Goal: Find specific page/section: Find specific page/section

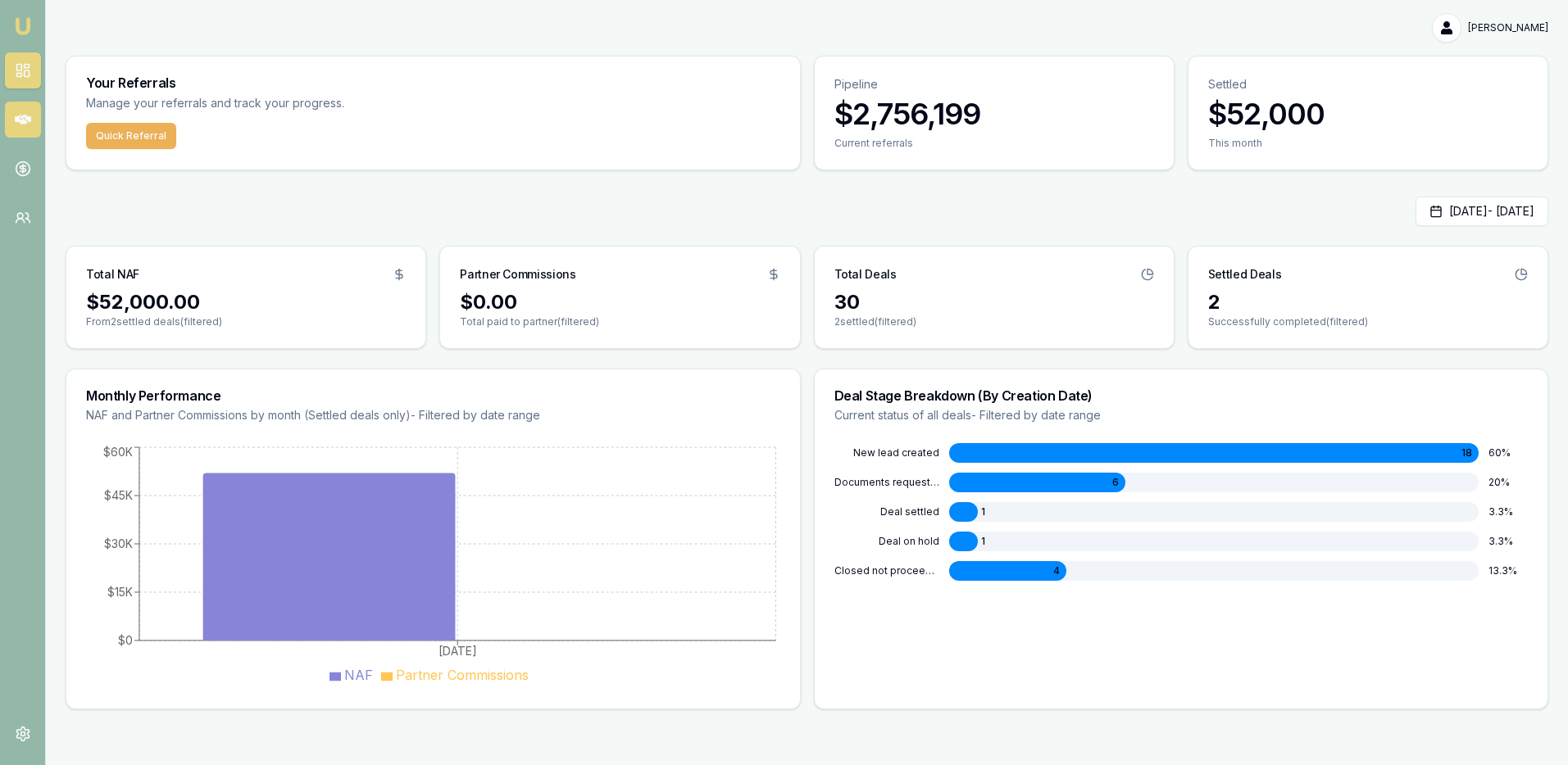
click at [25, 119] on icon at bounding box center [23, 120] width 16 height 16
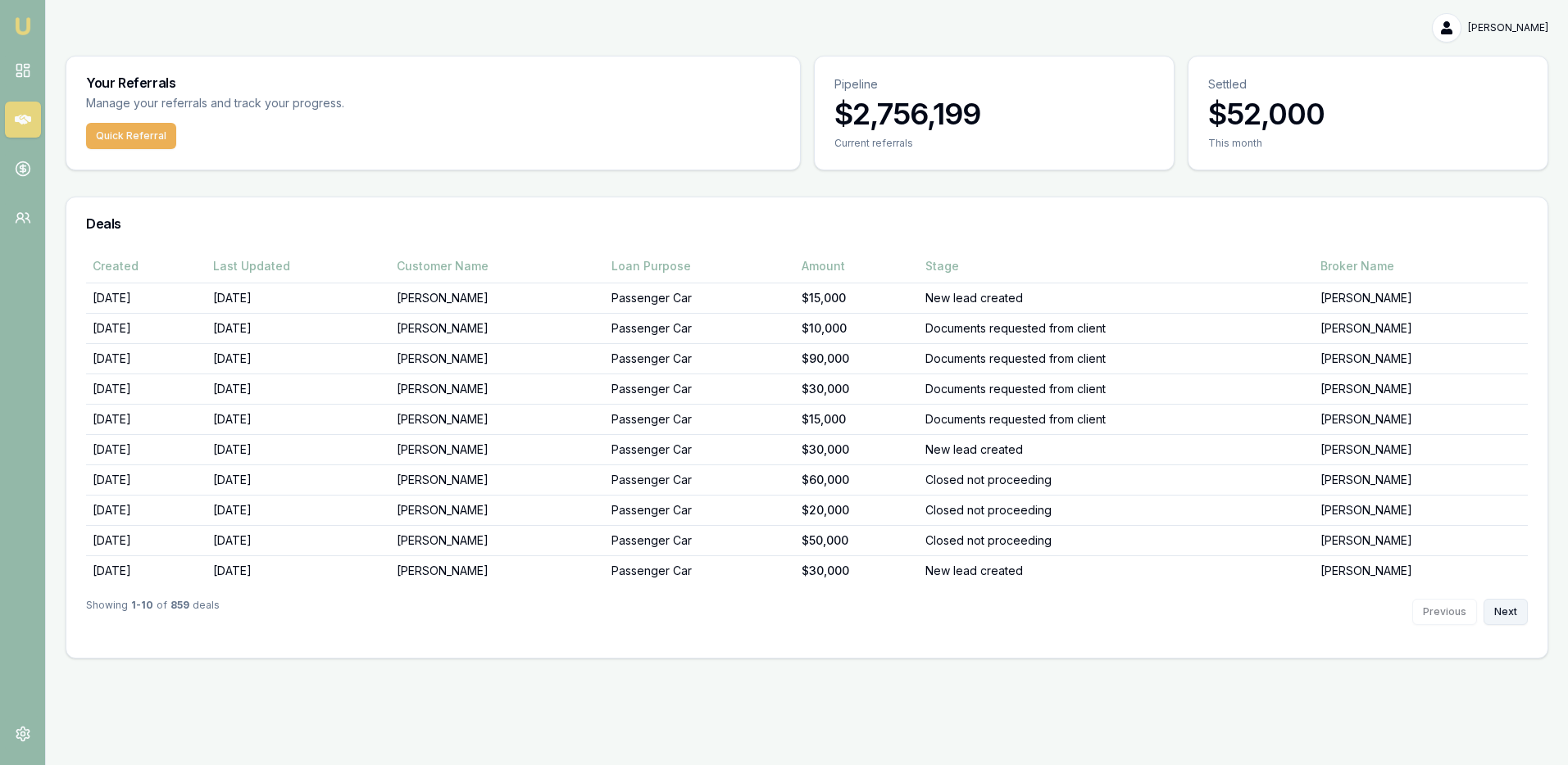
click at [1517, 615] on button "Next" at bounding box center [1505, 611] width 45 height 26
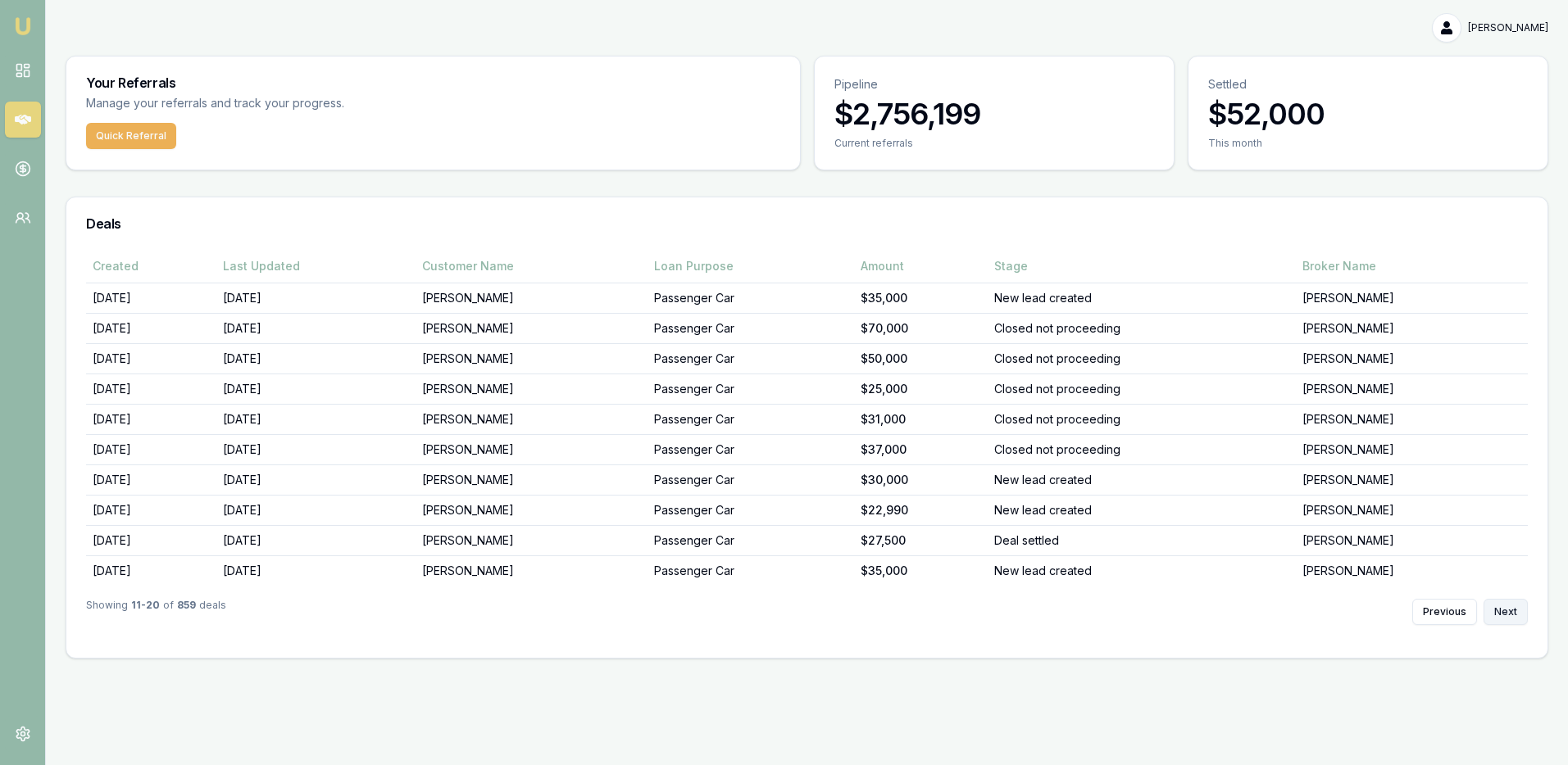
click at [1517, 615] on button "Next" at bounding box center [1505, 611] width 45 height 26
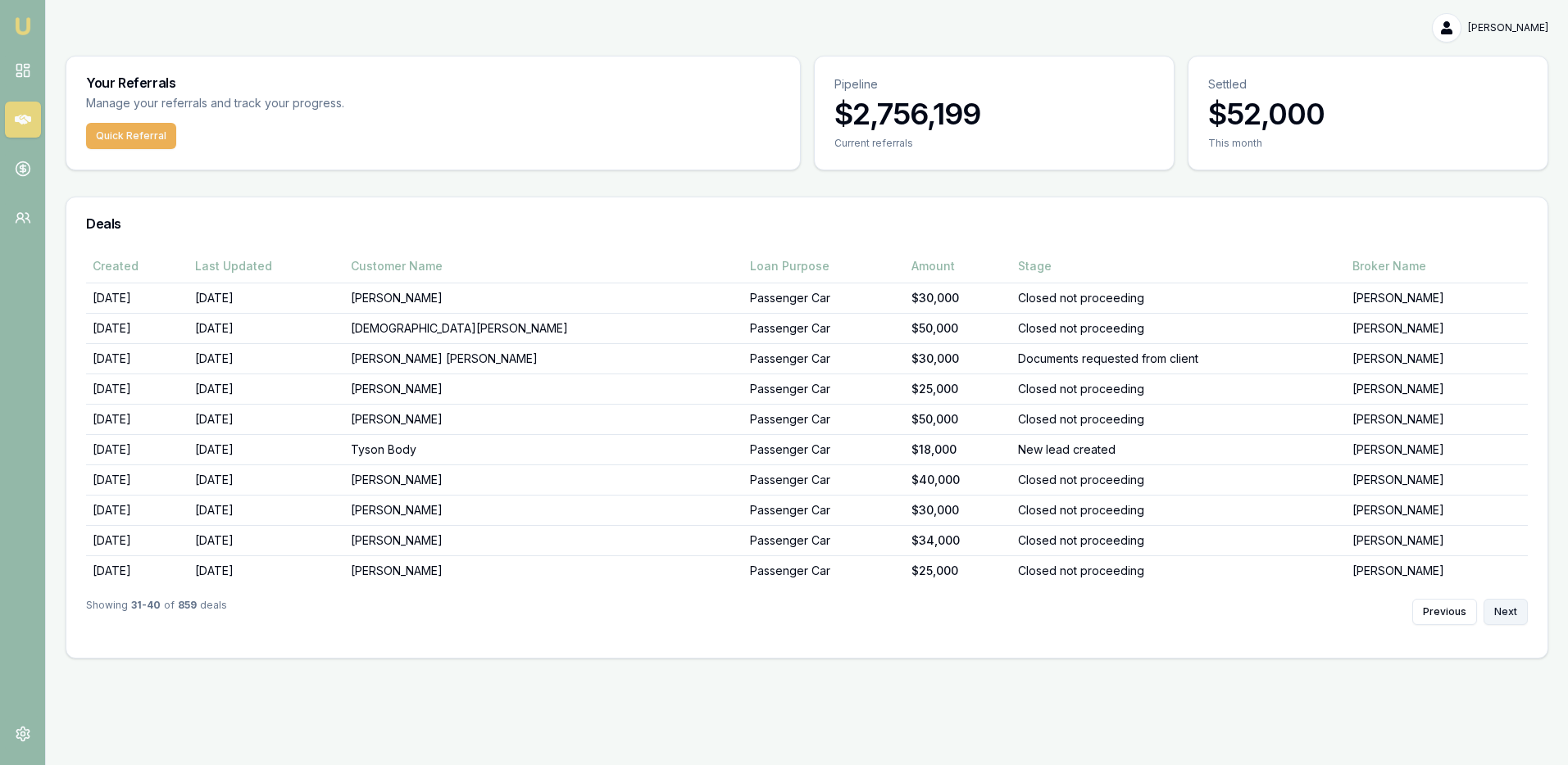
click at [1503, 609] on button "Next" at bounding box center [1505, 611] width 45 height 26
